Goal: Navigation & Orientation: Go to known website

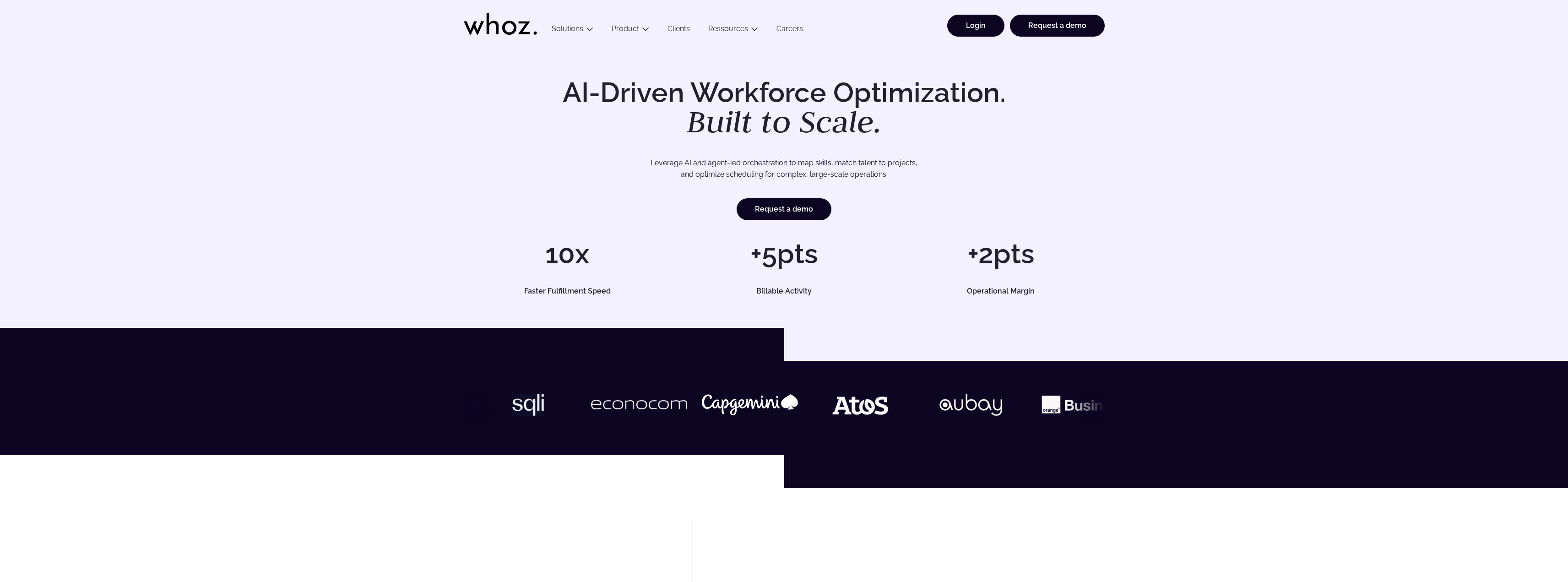
click at [990, 28] on link "Login" at bounding box center [975, 26] width 57 height 22
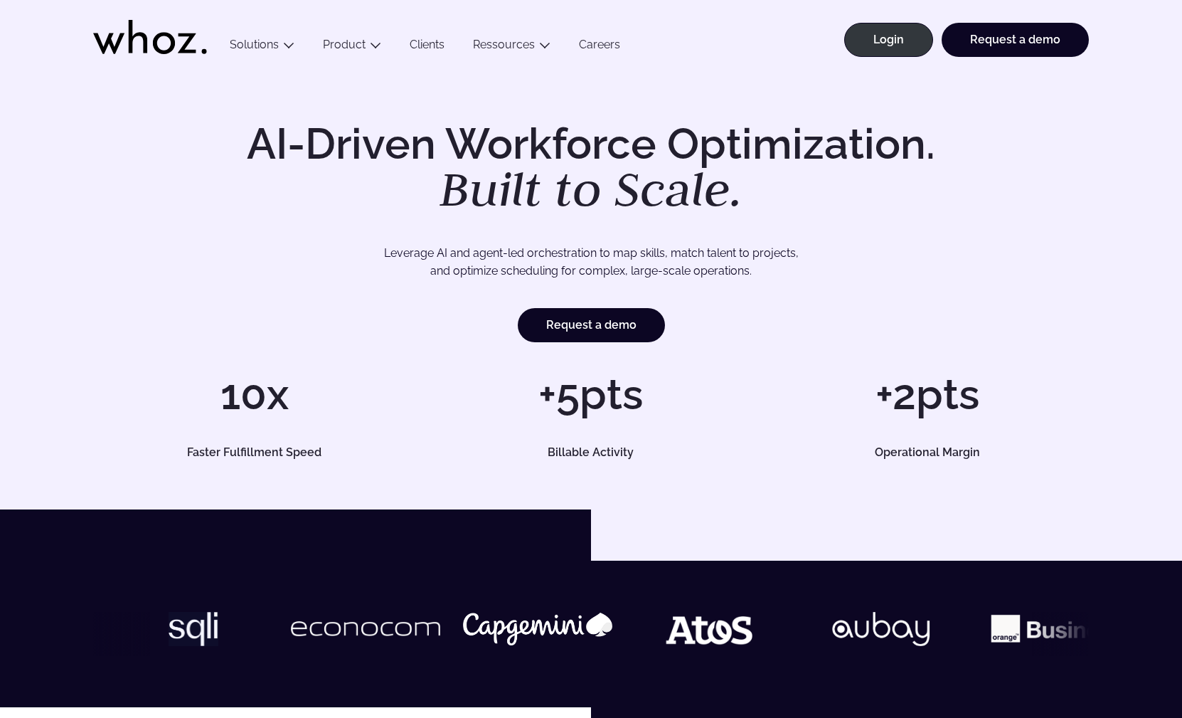
click at [352, 156] on h1 "AI-Driven Workforce Optimization. Built to Scale." at bounding box center [591, 167] width 728 height 91
click at [235, 202] on h1 "AI-Driven Workforce Optimization. Built to Scale." at bounding box center [591, 167] width 728 height 91
click at [885, 43] on link "Login" at bounding box center [888, 40] width 89 height 34
click at [910, 38] on link "Login" at bounding box center [888, 40] width 89 height 34
click at [892, 35] on link "Login" at bounding box center [888, 40] width 89 height 34
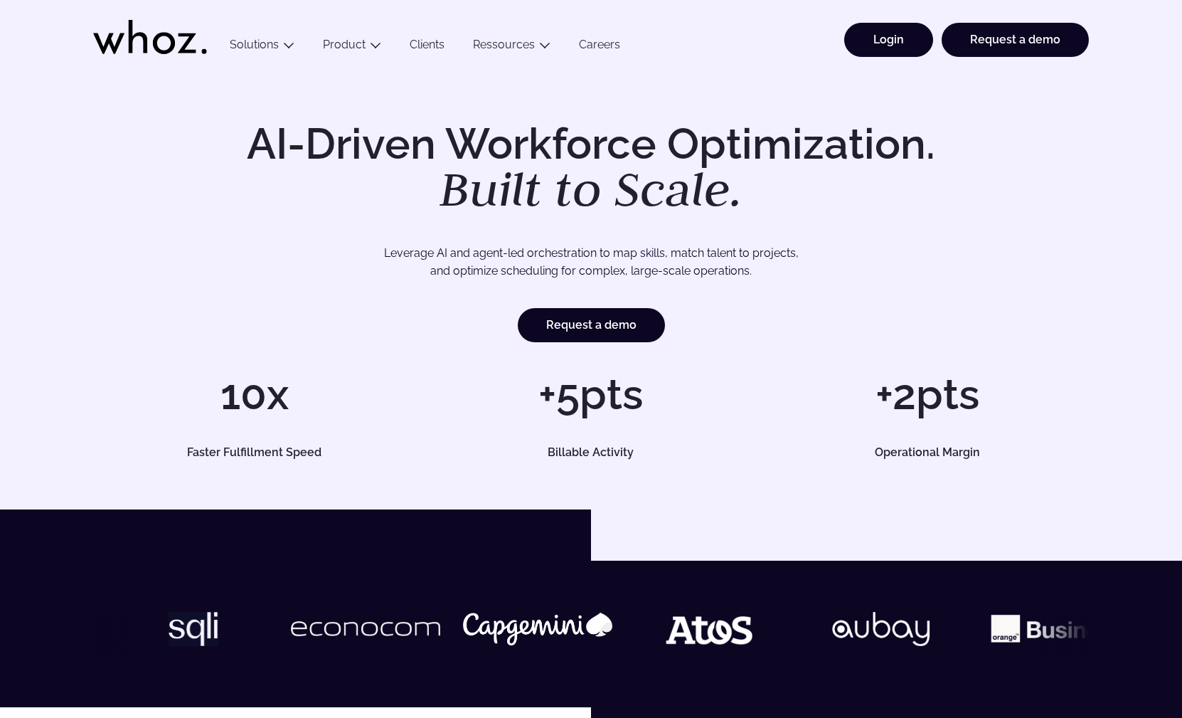
click at [902, 41] on link "Login" at bounding box center [888, 40] width 89 height 34
click at [873, 41] on link "Login" at bounding box center [888, 40] width 89 height 34
click at [882, 39] on link "Login" at bounding box center [888, 40] width 89 height 34
click at [522, 238] on div "AI-Driven Workforce Optimization. Built to Scale. Leverage AI and agent-led orc…" at bounding box center [591, 232] width 996 height 220
click at [902, 36] on link "Login" at bounding box center [888, 40] width 89 height 34
